Goal: Check status

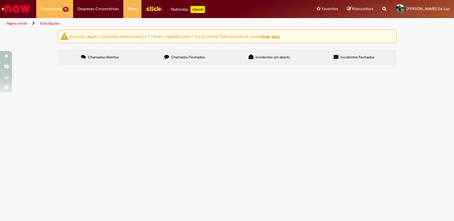
click at [0, 0] on span "Eletrodo para solda" at bounding box center [0, 0] width 0 height 0
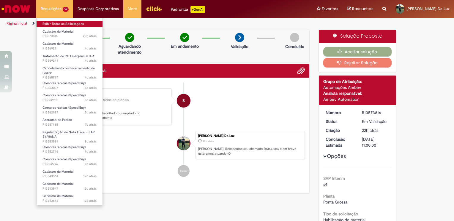
click at [51, 23] on link "Exibir Todas as Solicitações" at bounding box center [70, 24] width 66 height 7
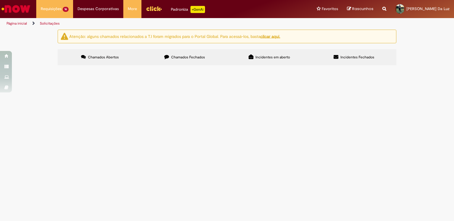
scroll to position [31, 0]
click at [0, 0] on span "Aquisição selo" at bounding box center [0, 0] width 0 height 0
click at [0, 0] on span "Compras rápidas (Speed Buy)" at bounding box center [0, 0] width 0 height 0
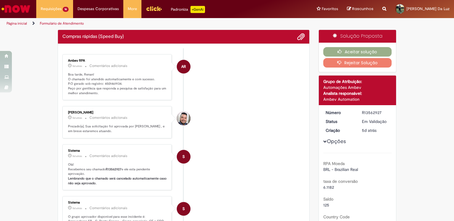
click at [110, 84] on p "Boa tarde, Renan! O chamado foi atendido automaticamente e com sucesso. P.O ger…" at bounding box center [117, 83] width 99 height 23
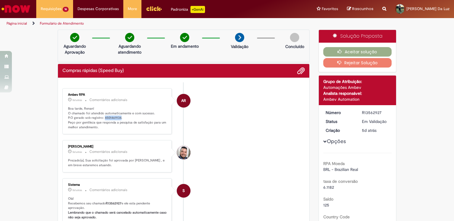
copy p "4501469134"
click at [112, 130] on p "Boa tarde, Renan! O chamado foi atendido automaticamente e com sucesso. P.O ger…" at bounding box center [117, 118] width 99 height 23
drag, startPoint x: 100, startPoint y: 130, endPoint x: 83, endPoint y: 127, distance: 16.8
click at [83, 127] on p "Boa tarde, Renan! O chamado foi atendido automaticamente e com sucesso. P.O ger…" at bounding box center [117, 118] width 99 height 23
